Goal: Complete application form

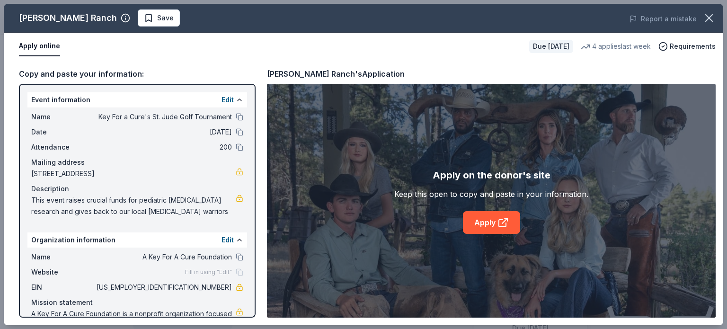
scroll to position [284, 0]
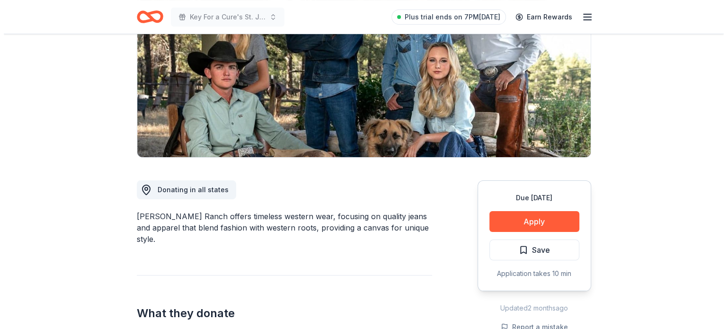
scroll to position [133, 0]
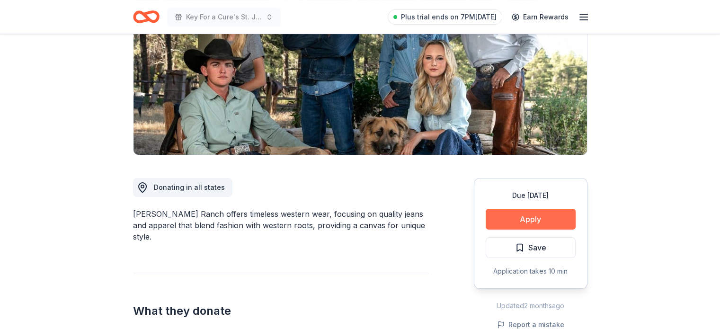
click at [558, 223] on button "Apply" at bounding box center [531, 219] width 90 height 21
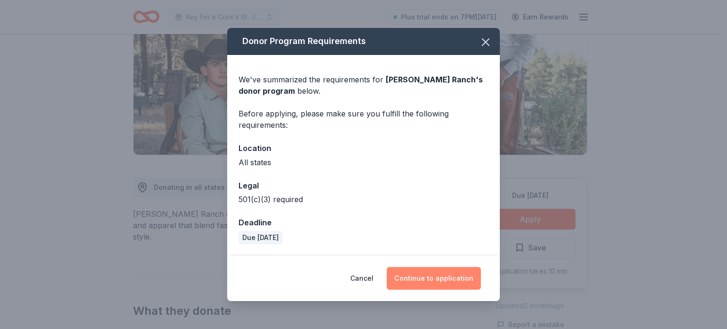
click at [444, 276] on button "Continue to application" at bounding box center [434, 278] width 94 height 23
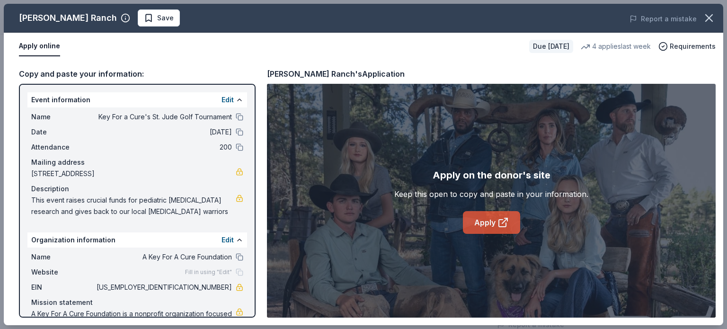
click at [500, 232] on link "Apply" at bounding box center [491, 222] width 57 height 23
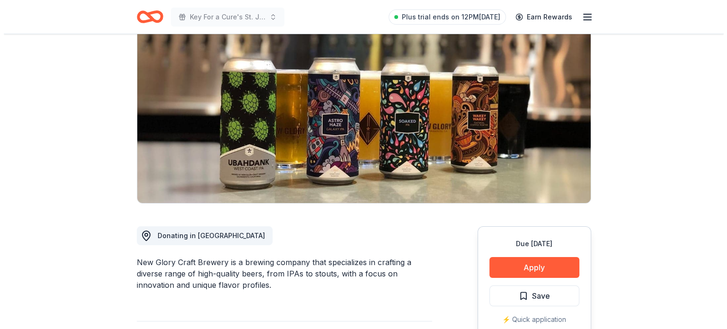
scroll to position [85, 0]
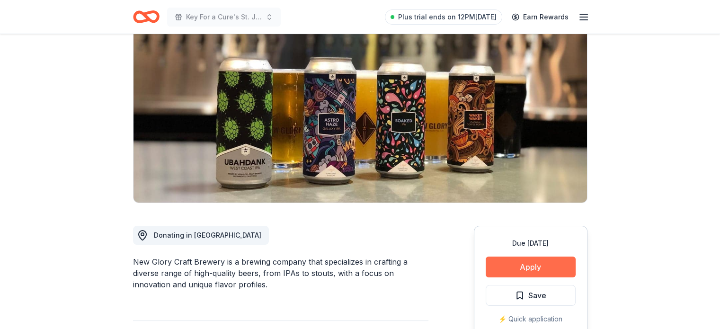
click at [542, 271] on button "Apply" at bounding box center [531, 267] width 90 height 21
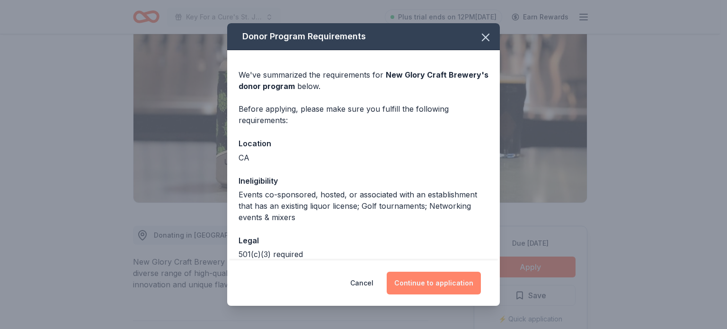
click at [431, 289] on button "Continue to application" at bounding box center [434, 283] width 94 height 23
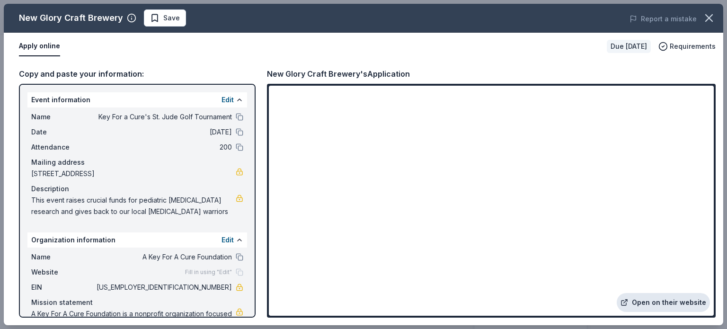
click at [650, 301] on link "Open on their website" at bounding box center [663, 302] width 93 height 19
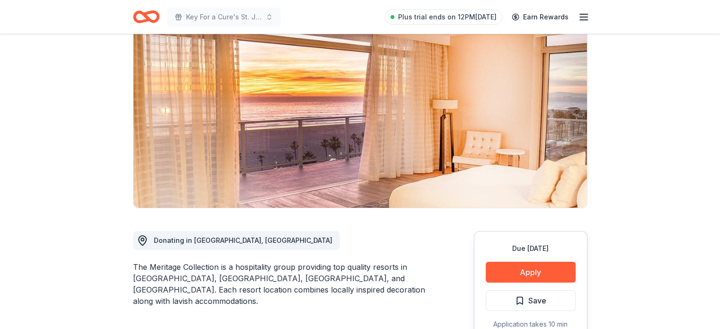
scroll to position [63, 0]
